Goal: Information Seeking & Learning: Learn about a topic

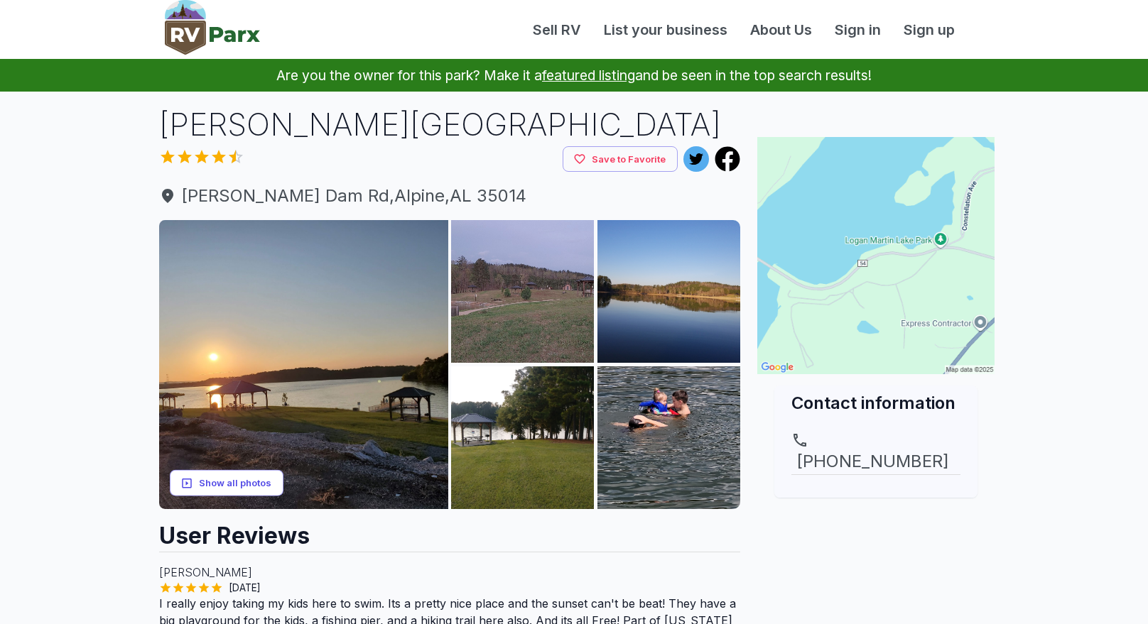
click at [229, 481] on button "Show all photos" at bounding box center [227, 483] width 114 height 26
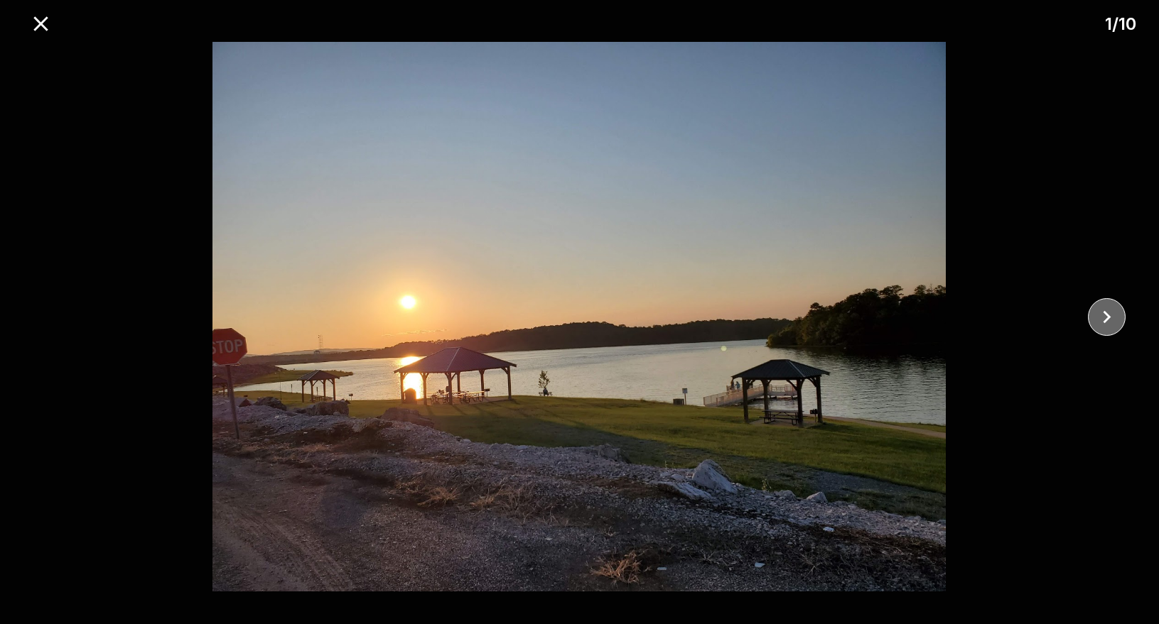
click at [1102, 313] on icon "close" at bounding box center [1106, 317] width 25 height 25
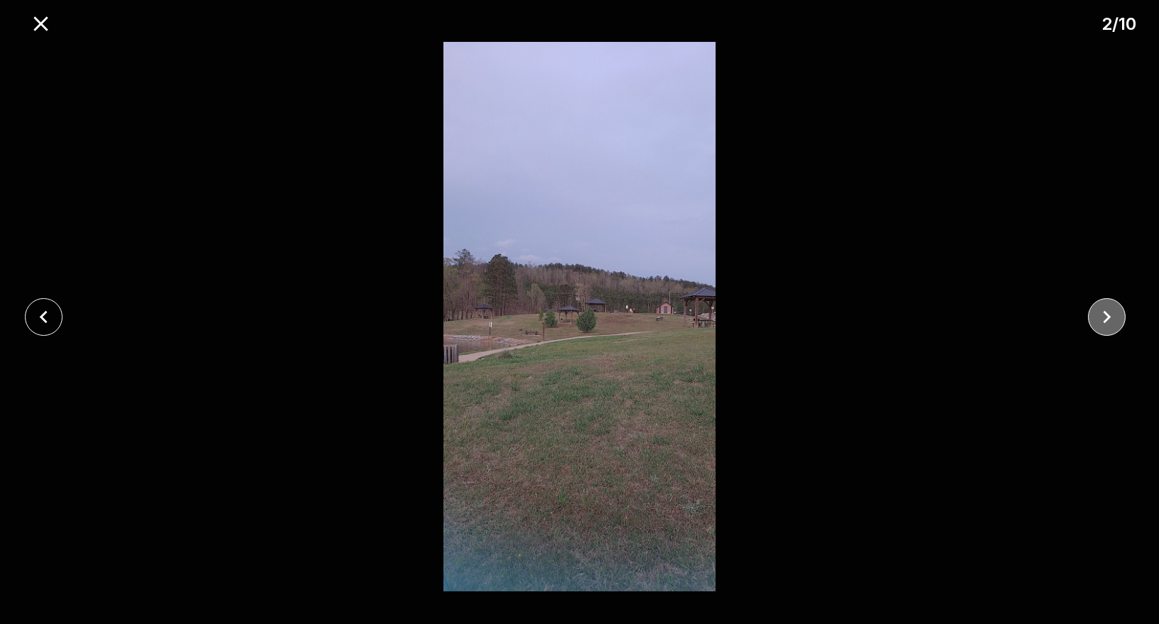
click at [1102, 313] on icon "close" at bounding box center [1106, 317] width 25 height 25
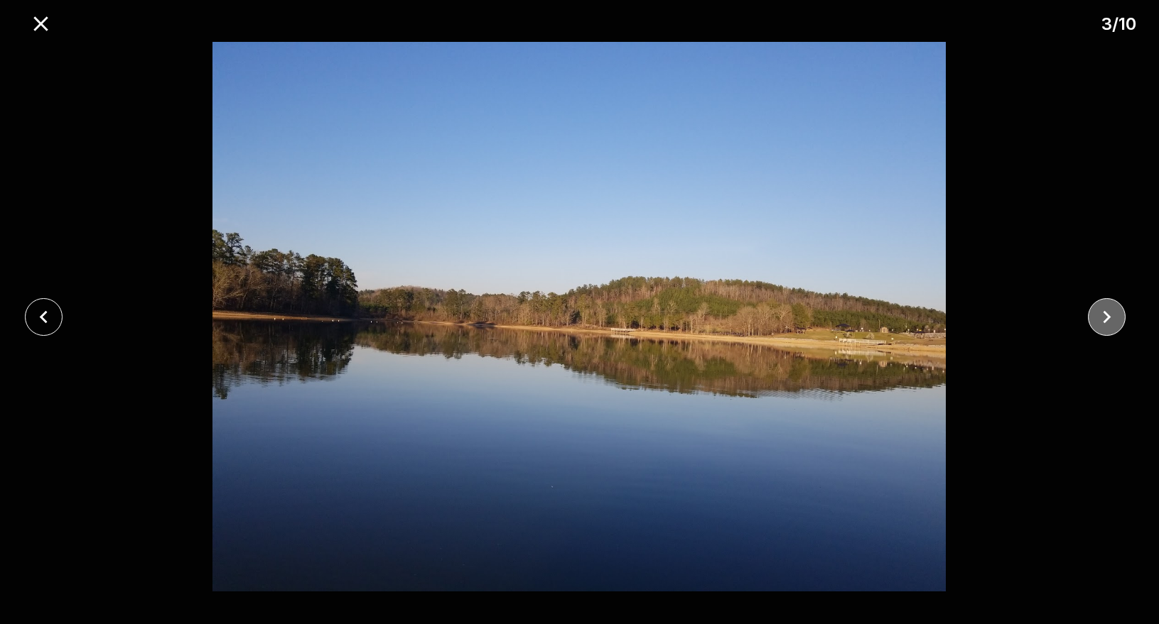
click at [1102, 313] on icon "close" at bounding box center [1106, 317] width 25 height 25
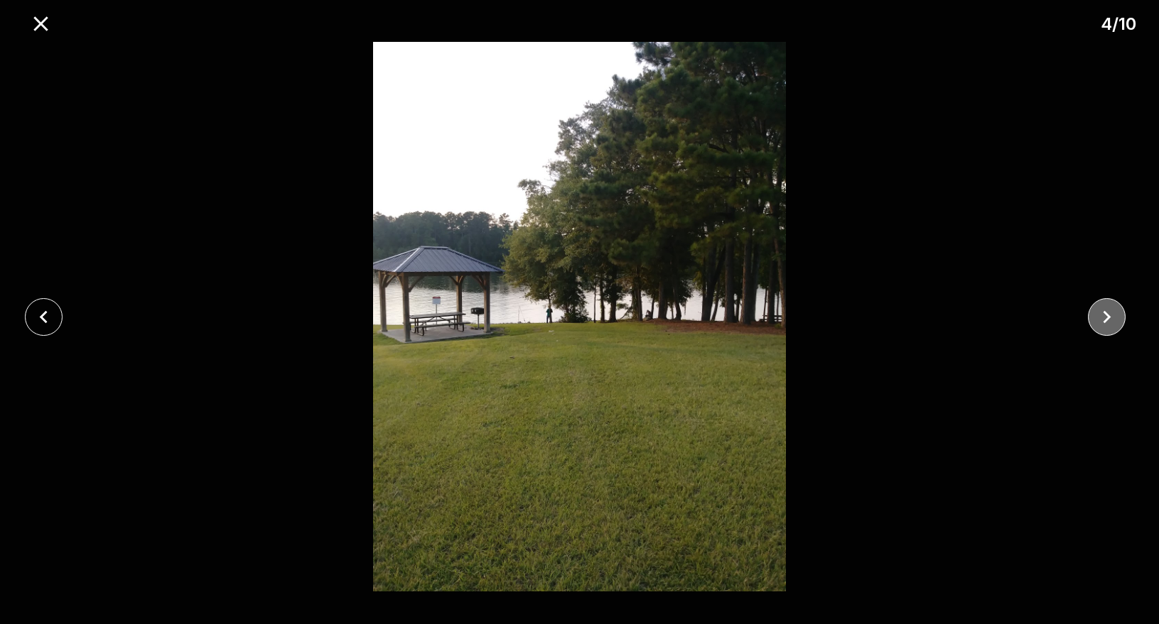
click at [1102, 313] on icon "close" at bounding box center [1106, 317] width 25 height 25
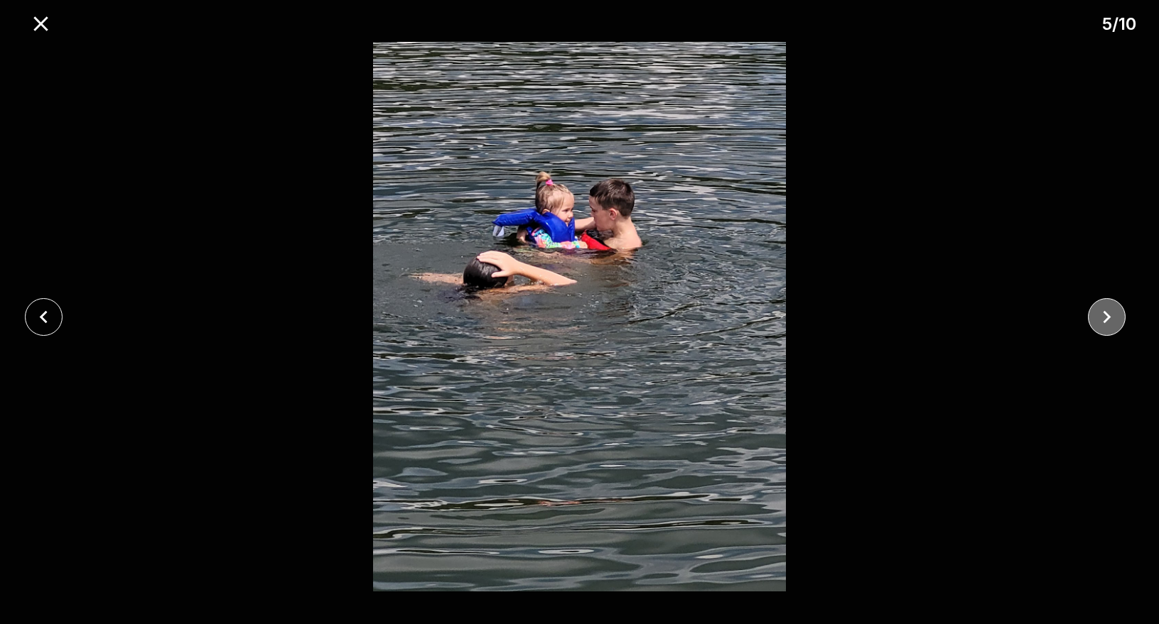
click at [1102, 313] on icon "close" at bounding box center [1106, 317] width 25 height 25
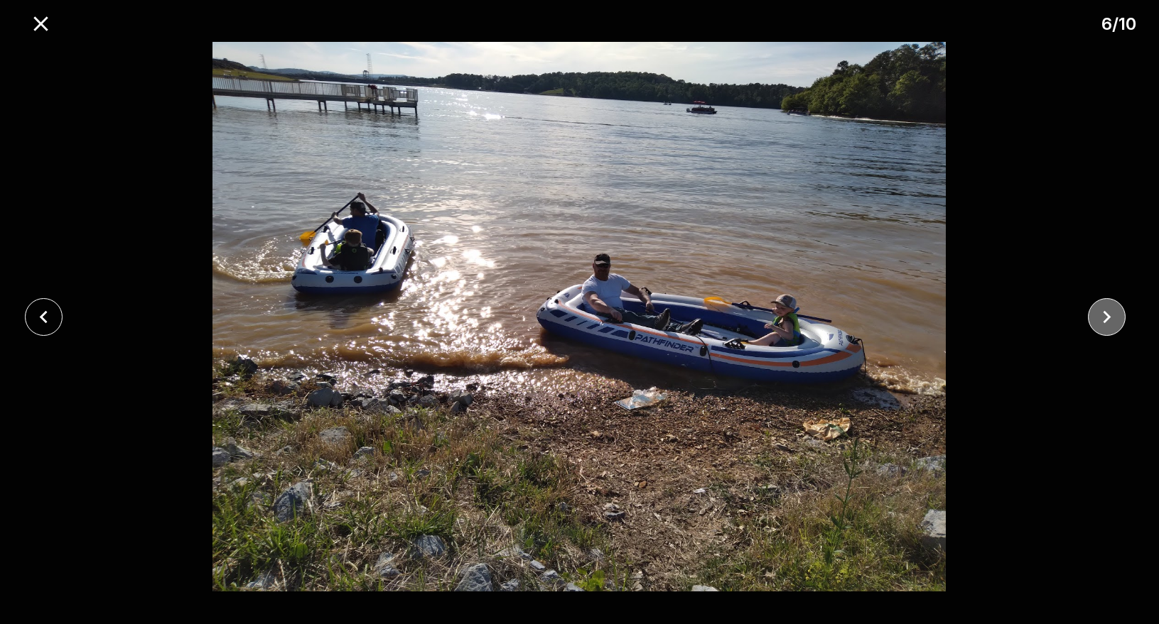
click at [1102, 313] on icon "close" at bounding box center [1106, 317] width 25 height 25
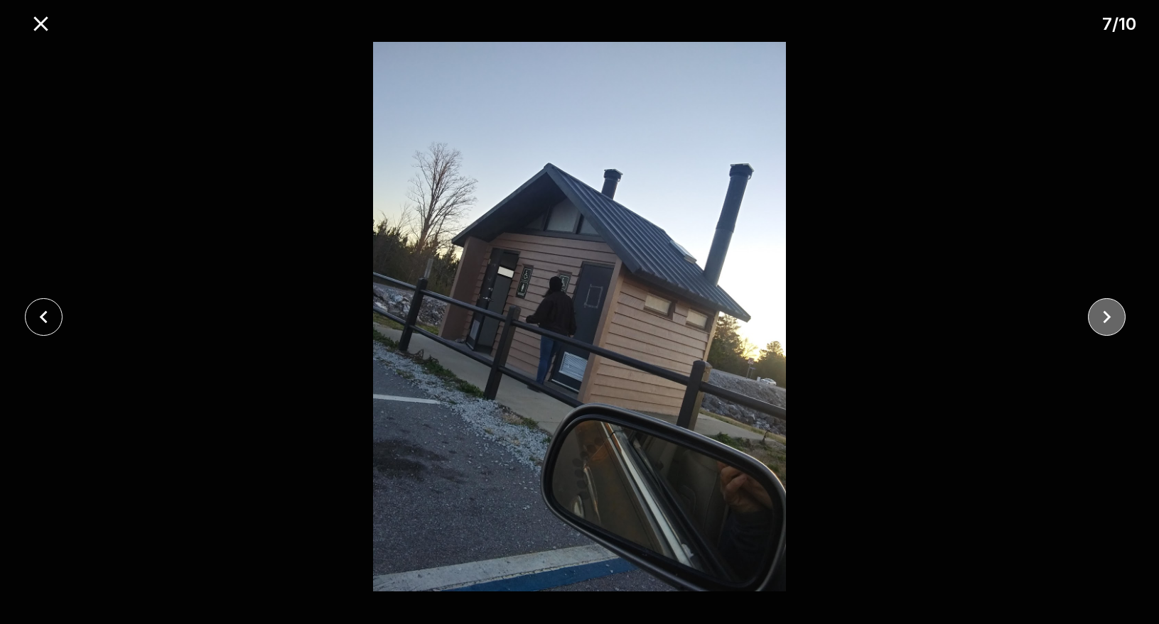
click at [1102, 313] on icon "close" at bounding box center [1106, 317] width 25 height 25
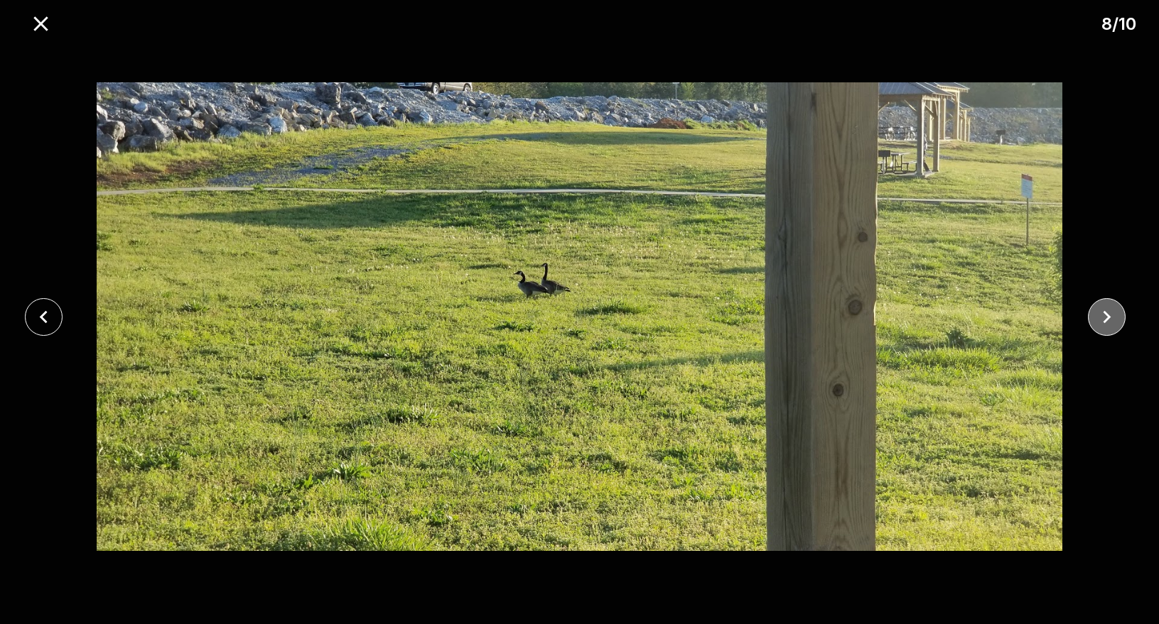
click at [1102, 313] on icon "close" at bounding box center [1106, 317] width 25 height 25
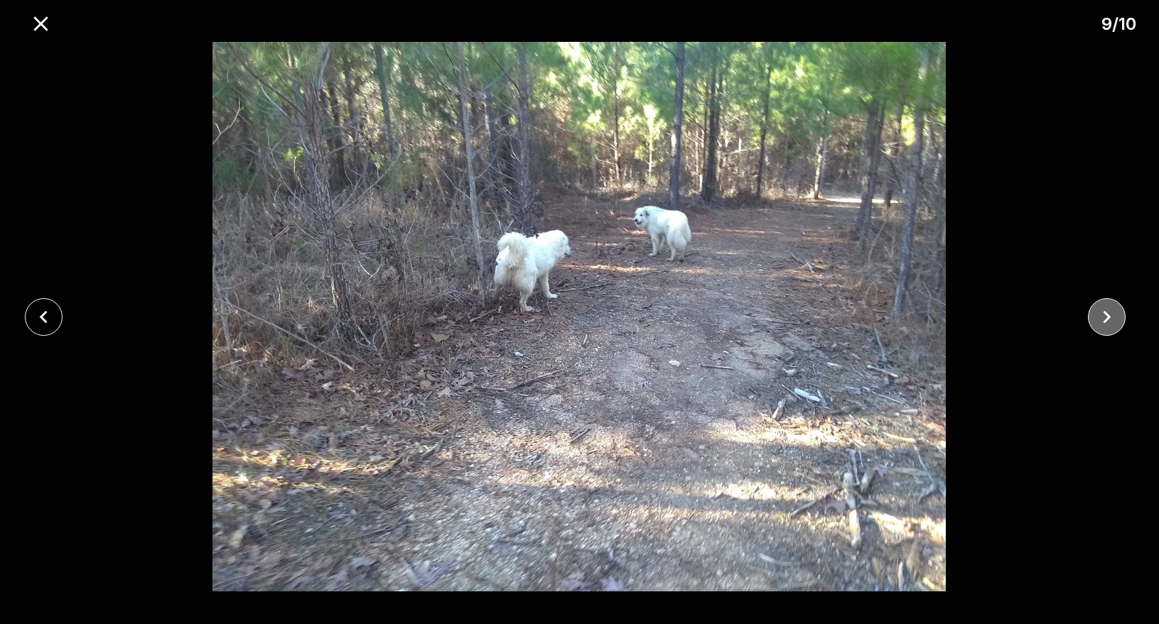
click at [1102, 312] on icon "close" at bounding box center [1106, 317] width 25 height 25
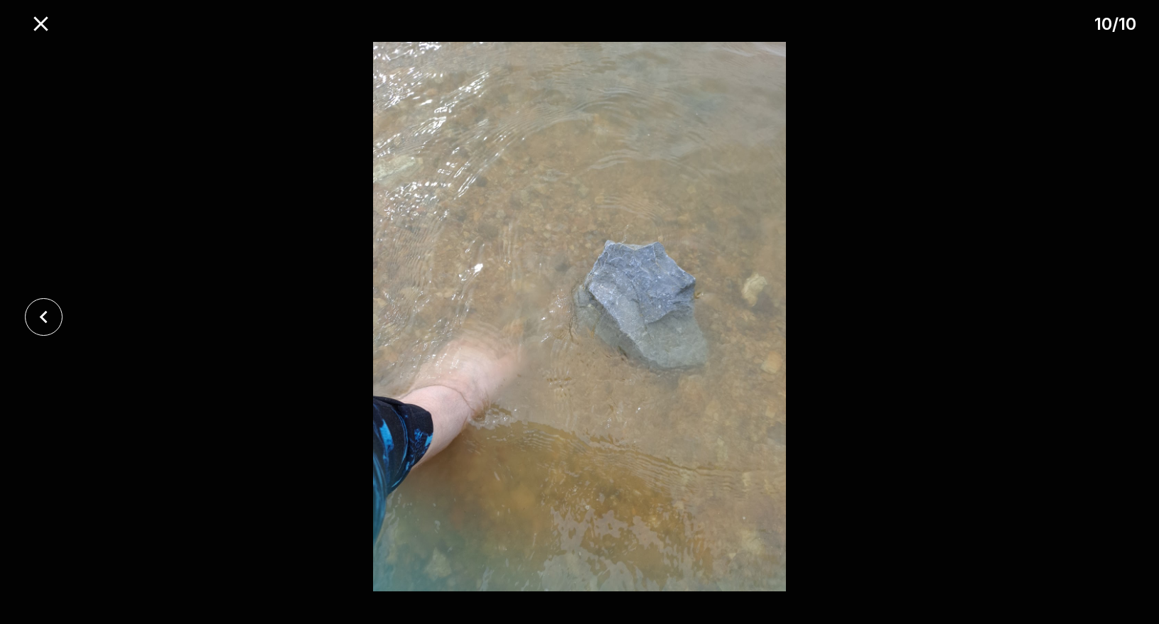
click at [1102, 312] on div at bounding box center [579, 317] width 1159 height 550
click at [45, 320] on icon "close" at bounding box center [44, 316] width 8 height 13
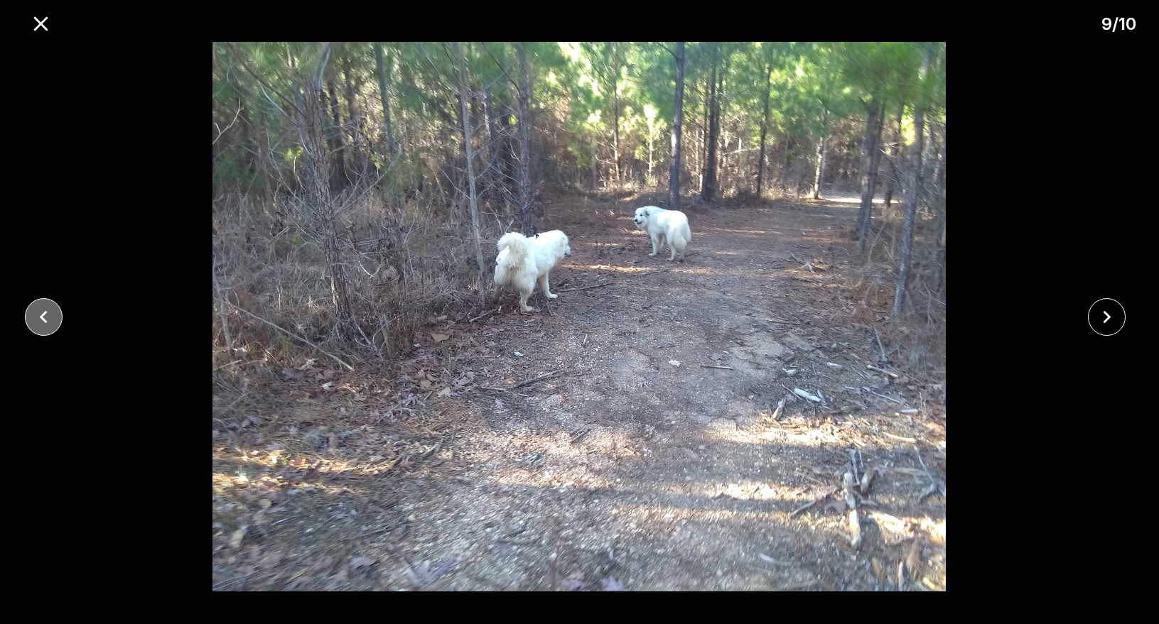
click at [45, 320] on icon "close" at bounding box center [44, 316] width 8 height 13
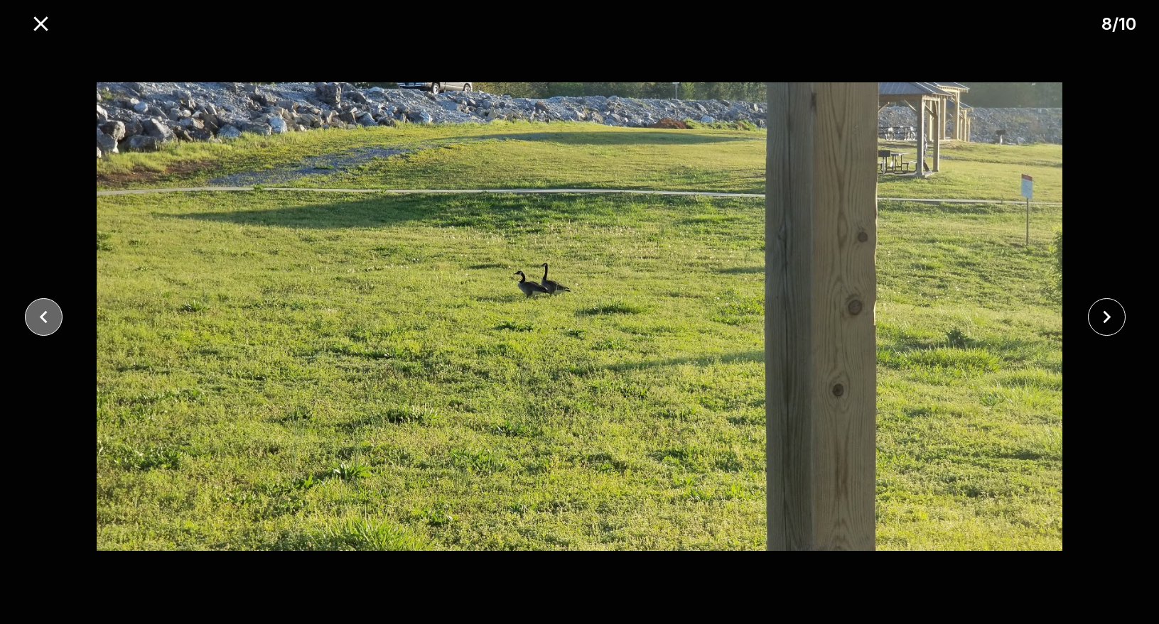
click at [45, 320] on icon "close" at bounding box center [44, 316] width 8 height 13
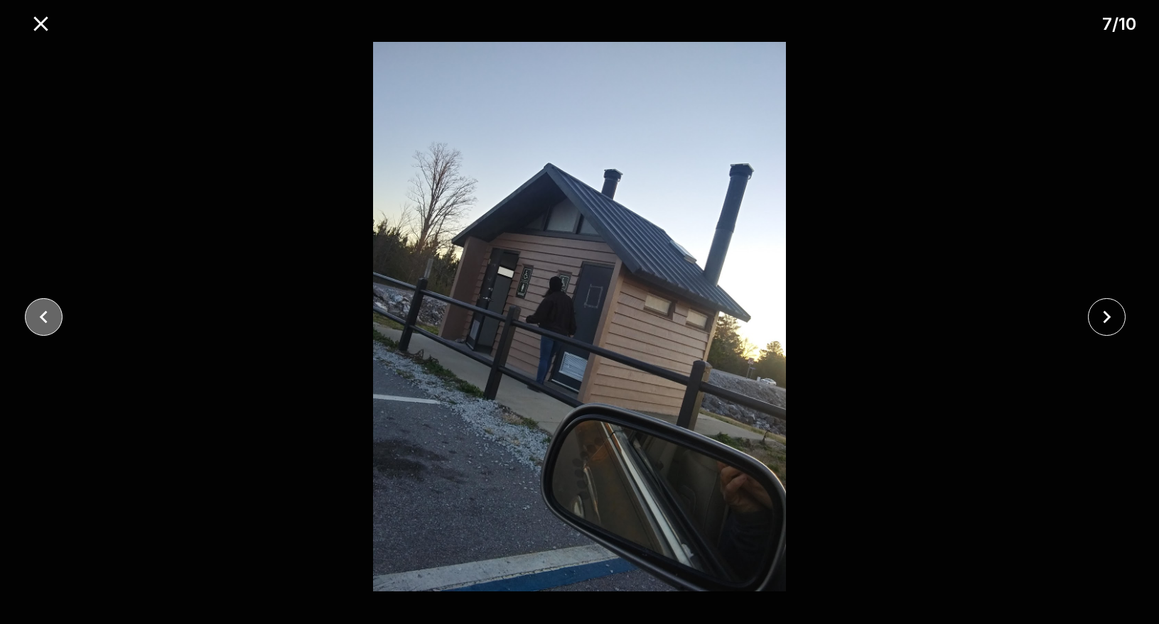
click at [45, 320] on icon "close" at bounding box center [44, 316] width 8 height 13
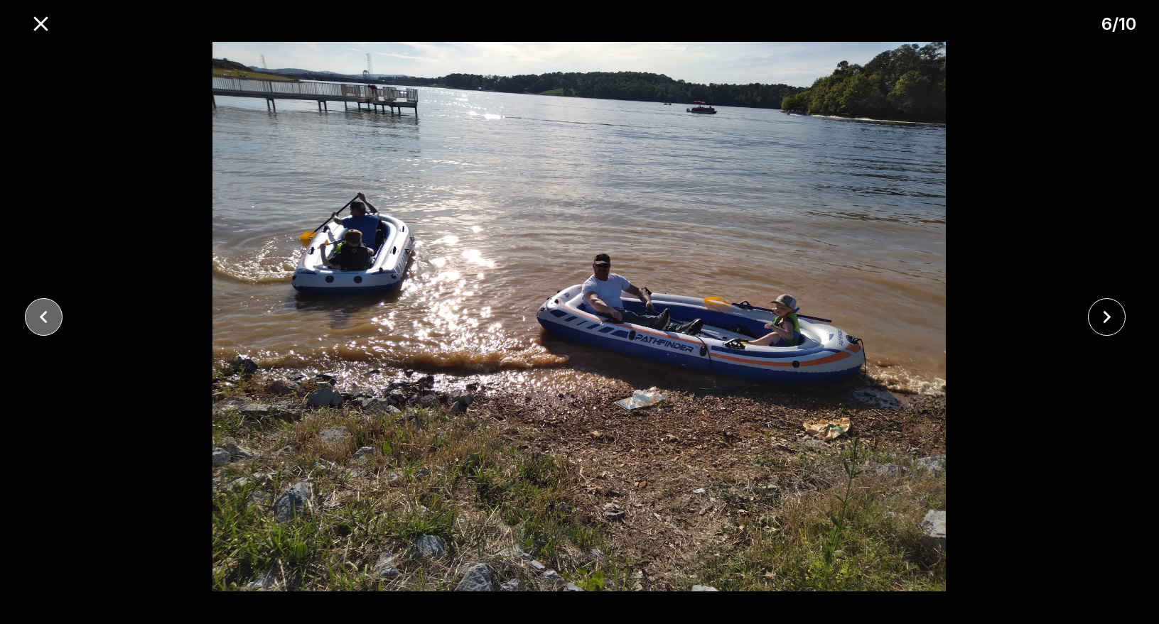
click at [45, 320] on icon "close" at bounding box center [44, 316] width 8 height 13
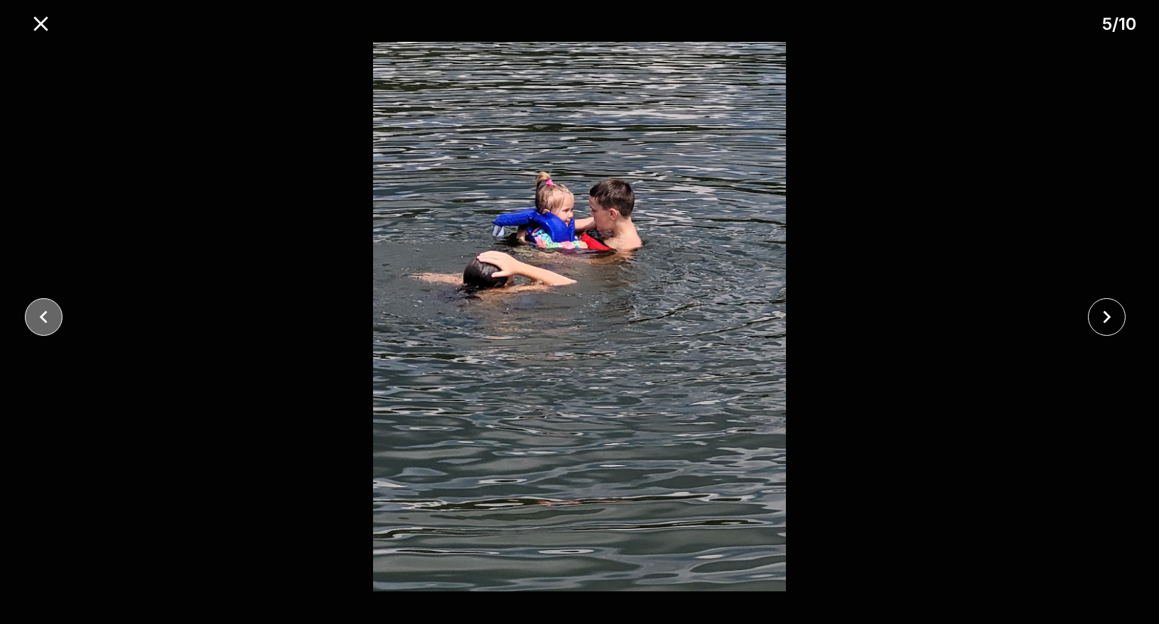
click at [45, 320] on icon "close" at bounding box center [44, 316] width 8 height 13
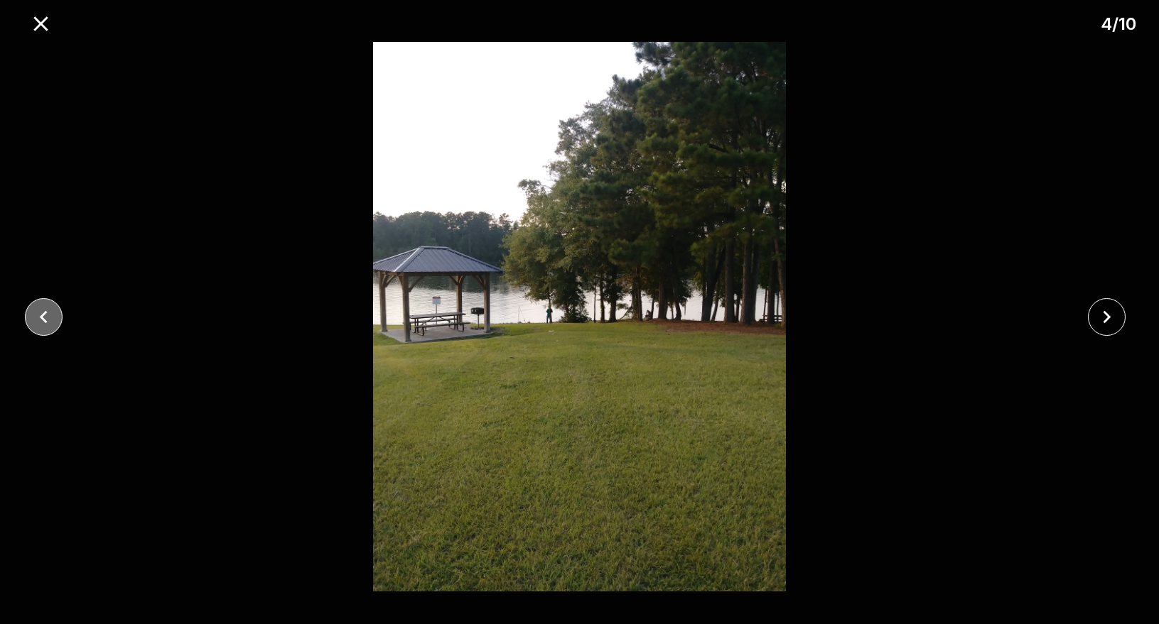
click at [45, 320] on icon "close" at bounding box center [44, 316] width 8 height 13
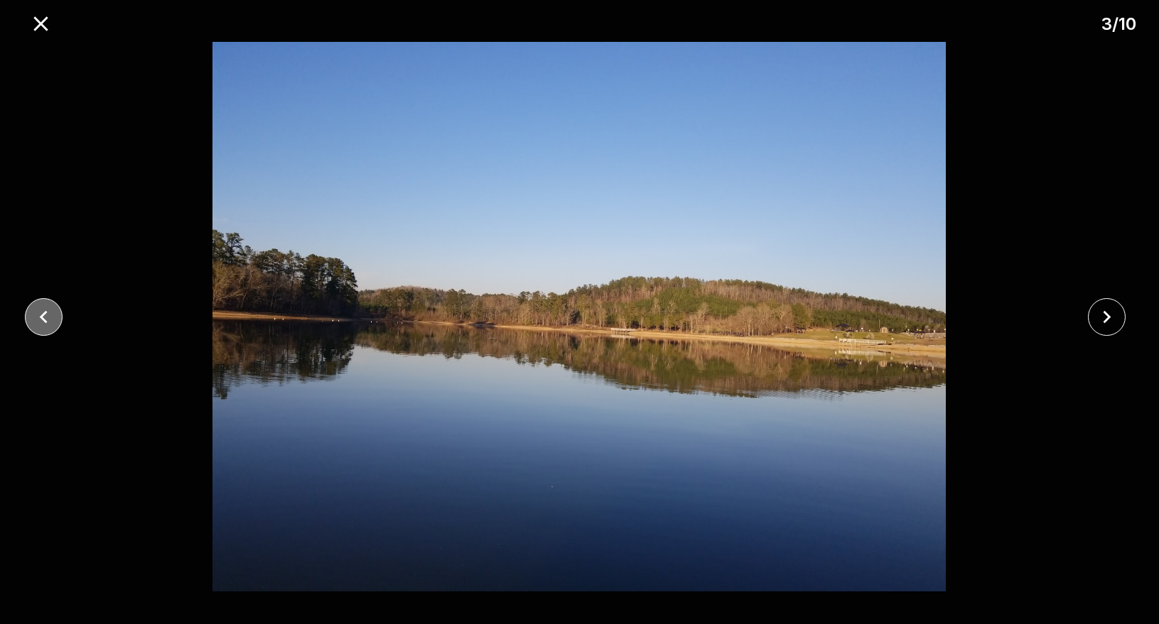
click at [45, 320] on icon "close" at bounding box center [44, 316] width 8 height 13
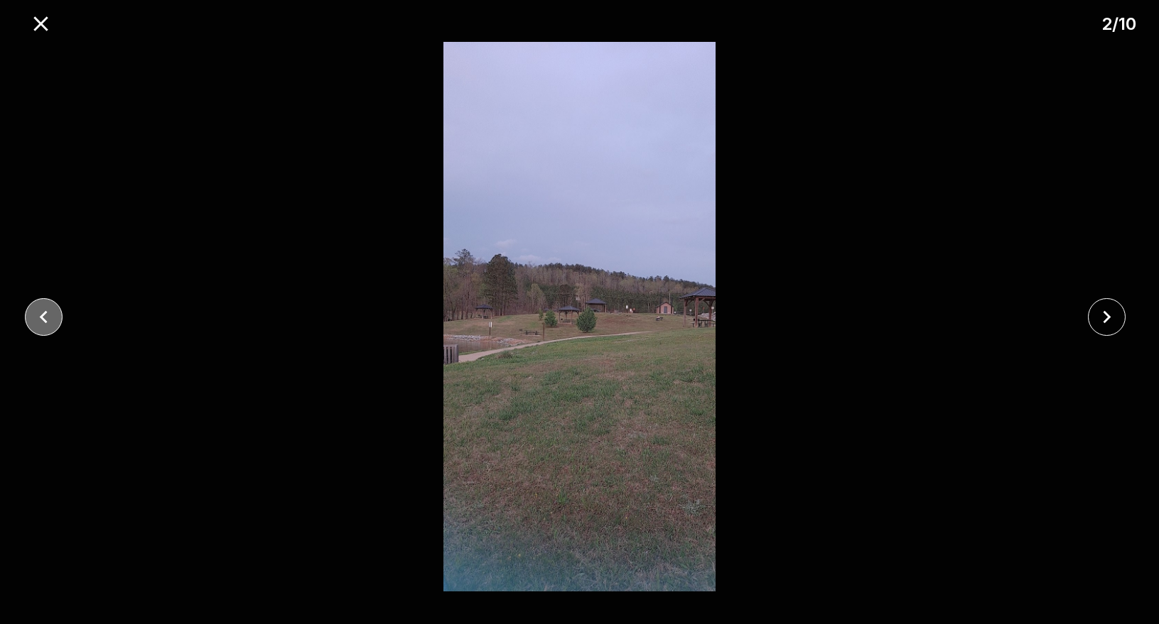
click at [45, 320] on icon "close" at bounding box center [44, 316] width 8 height 13
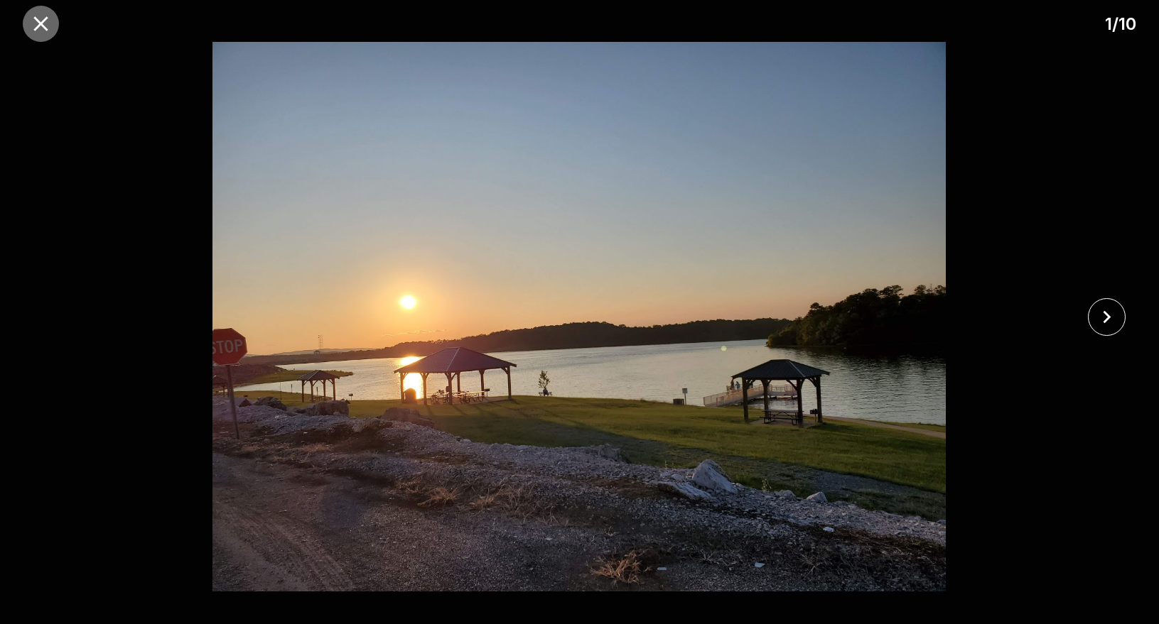
click at [49, 30] on icon "close" at bounding box center [40, 23] width 25 height 25
